Goal: Navigation & Orientation: Understand site structure

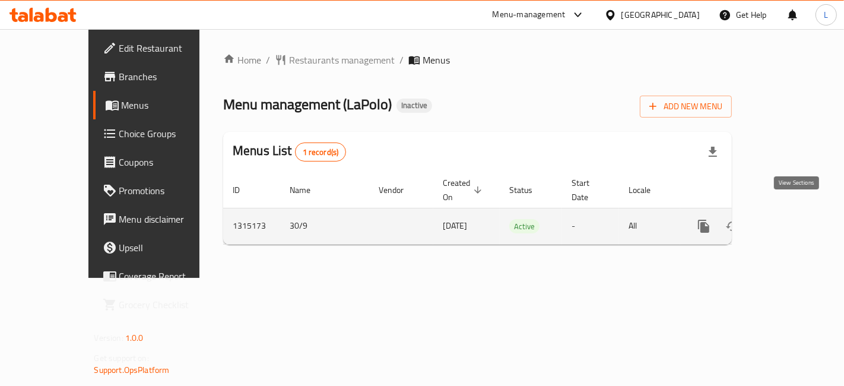
click at [796, 219] on icon "enhanced table" at bounding box center [790, 226] width 14 height 14
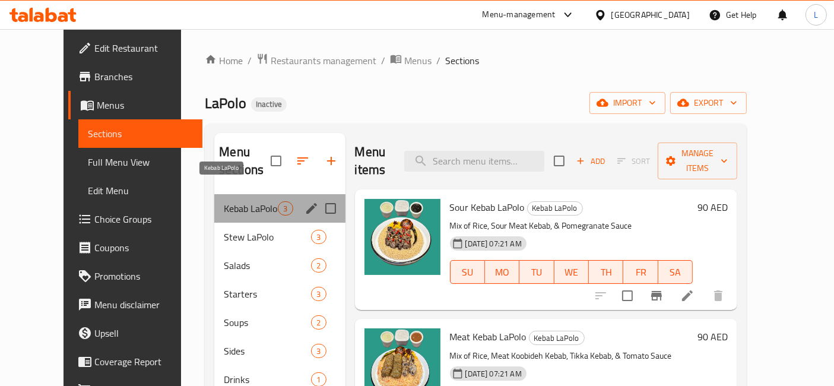
click at [233, 201] on span "Kebab LaPolo" at bounding box center [251, 208] width 54 height 14
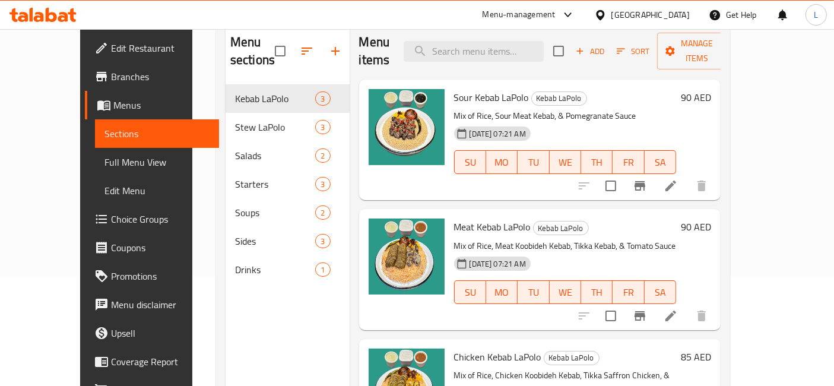
scroll to position [34, 0]
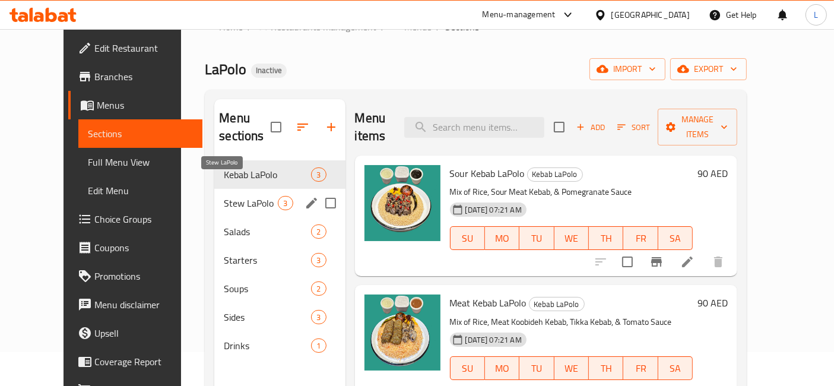
click at [224, 196] on span "Stew LaPolo" at bounding box center [251, 203] width 54 height 14
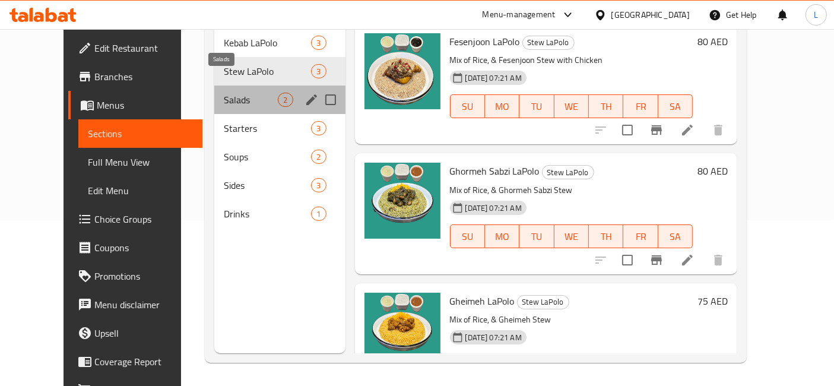
click at [224, 93] on span "Salads" at bounding box center [251, 100] width 54 height 14
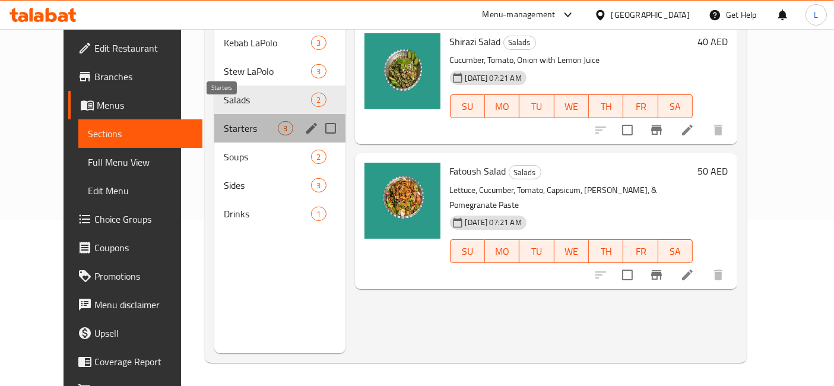
click at [224, 121] on span "Starters" at bounding box center [251, 128] width 54 height 14
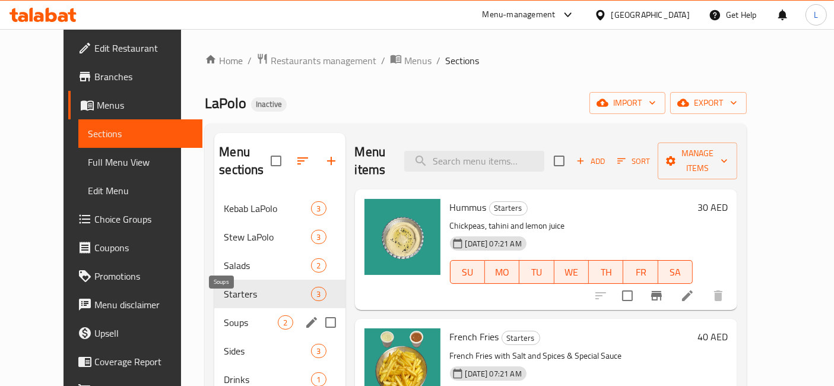
click at [224, 315] on span "Soups" at bounding box center [251, 322] width 54 height 14
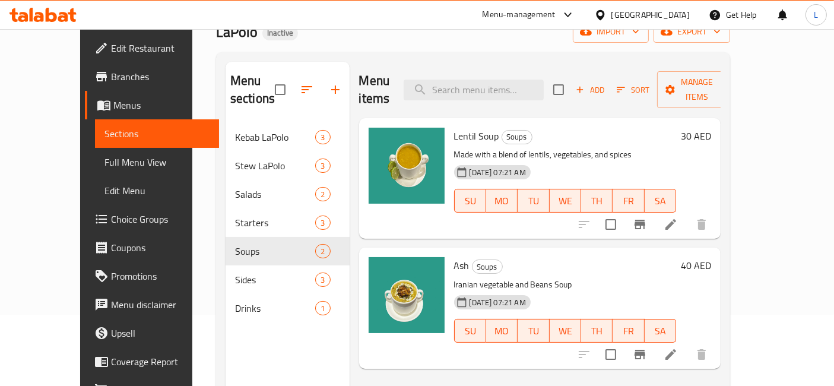
scroll to position [132, 0]
